Goal: Information Seeking & Learning: Understand process/instructions

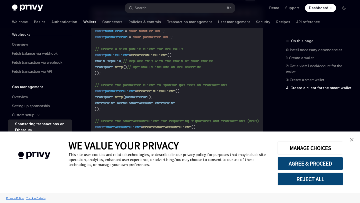
scroll to position [710, 0]
click at [352, 140] on img "close banner" at bounding box center [352, 140] width 4 height 4
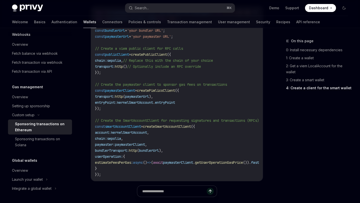
click at [203, 122] on span "// Create the SmartAccountClient for requesting signatures and transactions (RP…" at bounding box center [177, 120] width 164 height 5
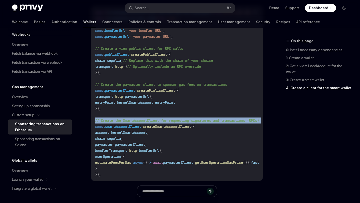
click at [203, 122] on span "// Create the SmartAccountClient for requesting signatures and transactions (RP…" at bounding box center [177, 120] width 164 height 5
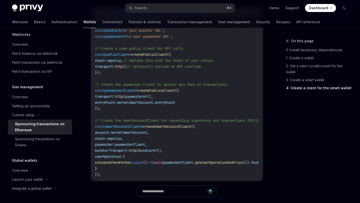
click at [207, 104] on code "import { createSmartAccountClient , walletClientToCustomSigner } from 'permissi…" at bounding box center [183, 94] width 176 height 168
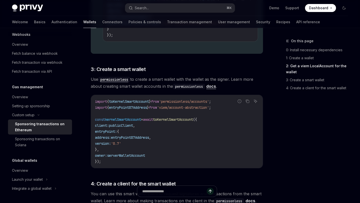
scroll to position [503, 0]
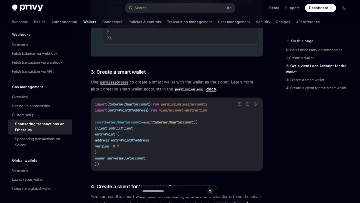
click at [183, 105] on span "'permissionless/accounts'" at bounding box center [184, 104] width 50 height 5
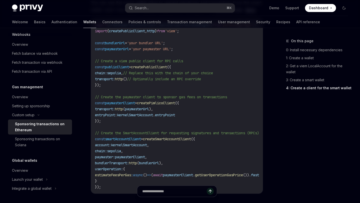
scroll to position [679, 0]
